Goal: Task Accomplishment & Management: Complete application form

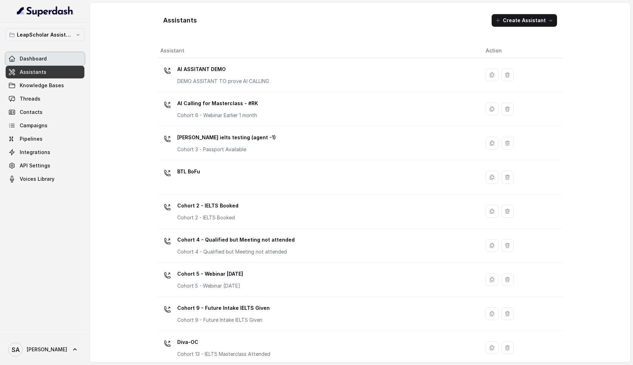
click at [65, 58] on link "Dashboard" at bounding box center [45, 58] width 79 height 13
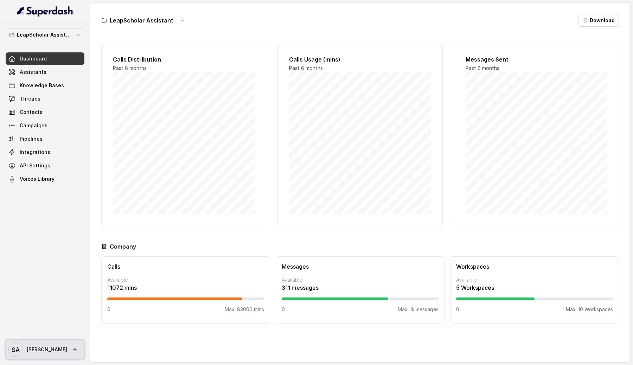
click at [46, 342] on link "SA Swapnil" at bounding box center [45, 350] width 79 height 20
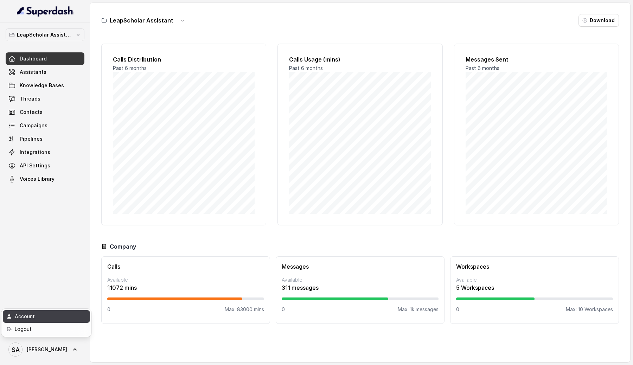
click at [43, 321] on link "Account" at bounding box center [46, 316] width 87 height 13
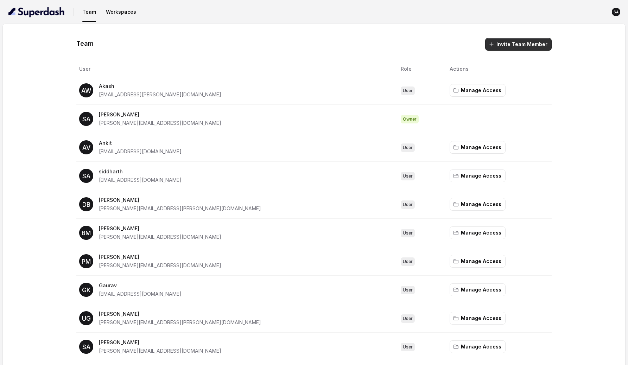
click at [492, 43] on icon "button" at bounding box center [492, 45] width 6 height 6
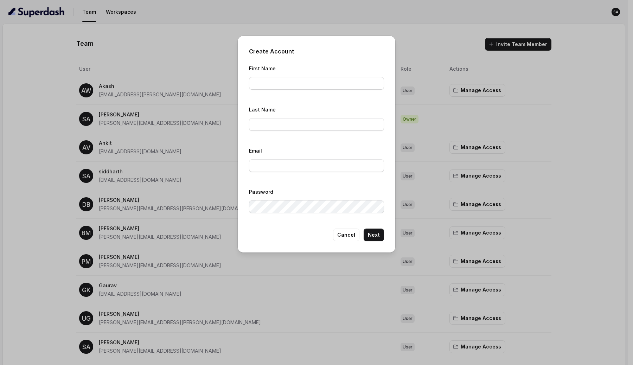
click at [303, 92] on div "First Name" at bounding box center [316, 79] width 135 height 30
click at [305, 83] on input "First Name" at bounding box center [316, 83] width 135 height 13
type input "Atharva"
click at [301, 163] on input "Email" at bounding box center [316, 165] width 135 height 13
paste input "atharva.pingale@leapfinance.com"
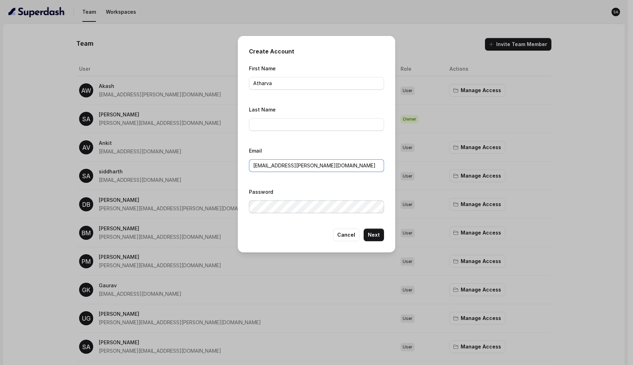
type input "atharva.pingale@leapfinance.com"
click at [380, 234] on button "Next" at bounding box center [374, 235] width 20 height 13
click at [307, 125] on input "Last Name" at bounding box center [316, 124] width 135 height 13
click at [379, 233] on button "Next" at bounding box center [374, 235] width 20 height 13
click at [320, 127] on input "Last Name" at bounding box center [316, 124] width 135 height 13
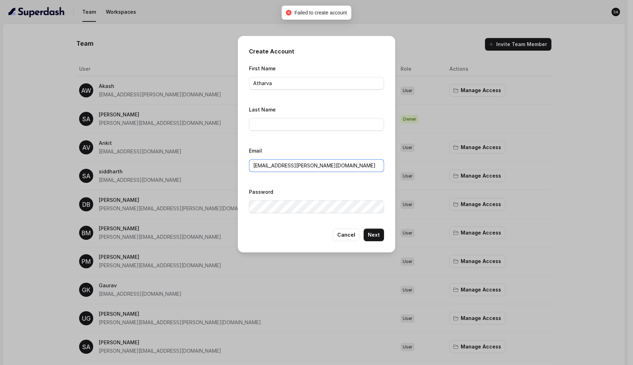
click at [281, 164] on input "atharva.pingale@leapfinance.com" at bounding box center [316, 165] width 135 height 13
click at [275, 119] on input "Last Name" at bounding box center [316, 124] width 135 height 13
paste input "pingale"
type input "Pingale"
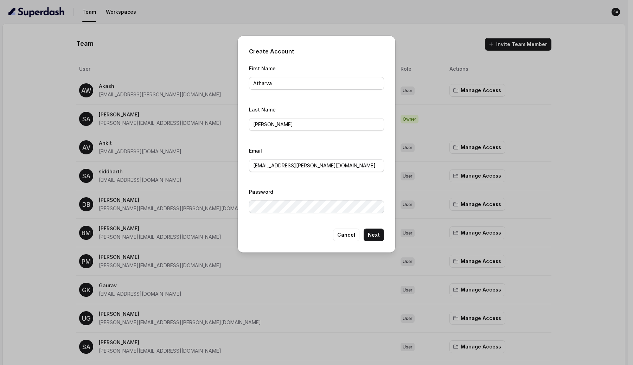
click at [374, 241] on div "Create Account First Name Atharva Last Name Pingale Email atharva.pingale@leapf…" at bounding box center [317, 144] width 158 height 217
click at [375, 236] on button "Next" at bounding box center [374, 235] width 20 height 13
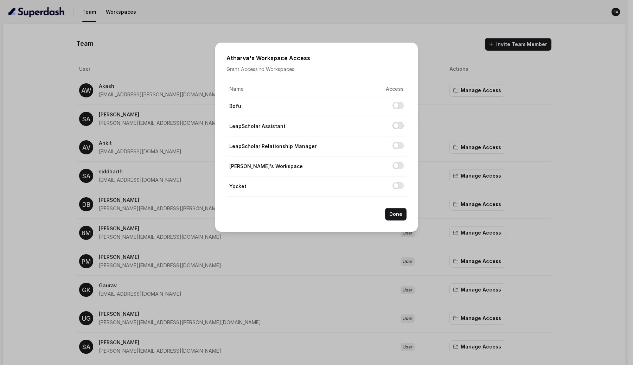
click at [397, 126] on button "Allow access to LeapScholar Assistant" at bounding box center [398, 125] width 11 height 7
click at [404, 217] on button "Done" at bounding box center [395, 214] width 21 height 13
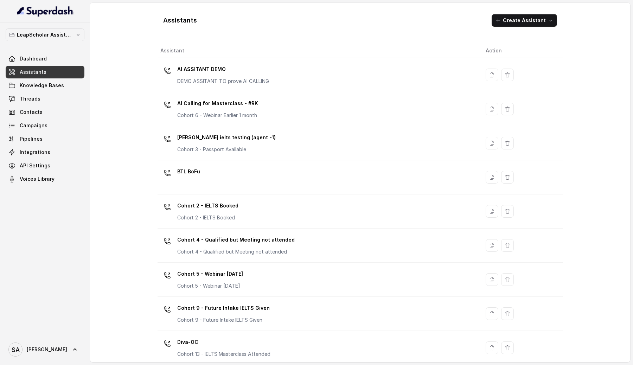
click at [43, 73] on span "Assistants" at bounding box center [33, 72] width 27 height 7
